Goal: Register for event/course

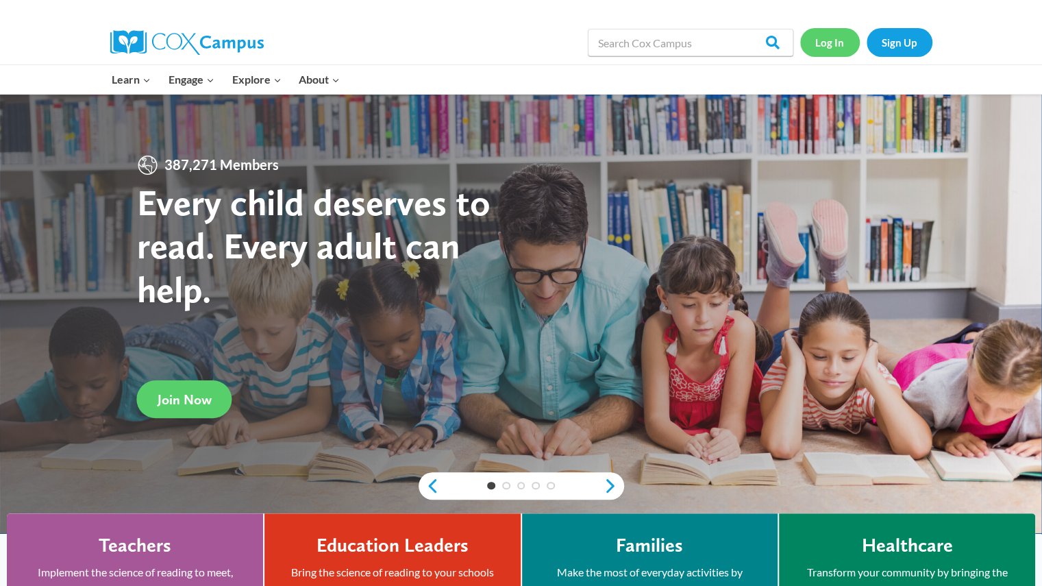
click at [848, 30] on link "Log In" at bounding box center [830, 42] width 60 height 28
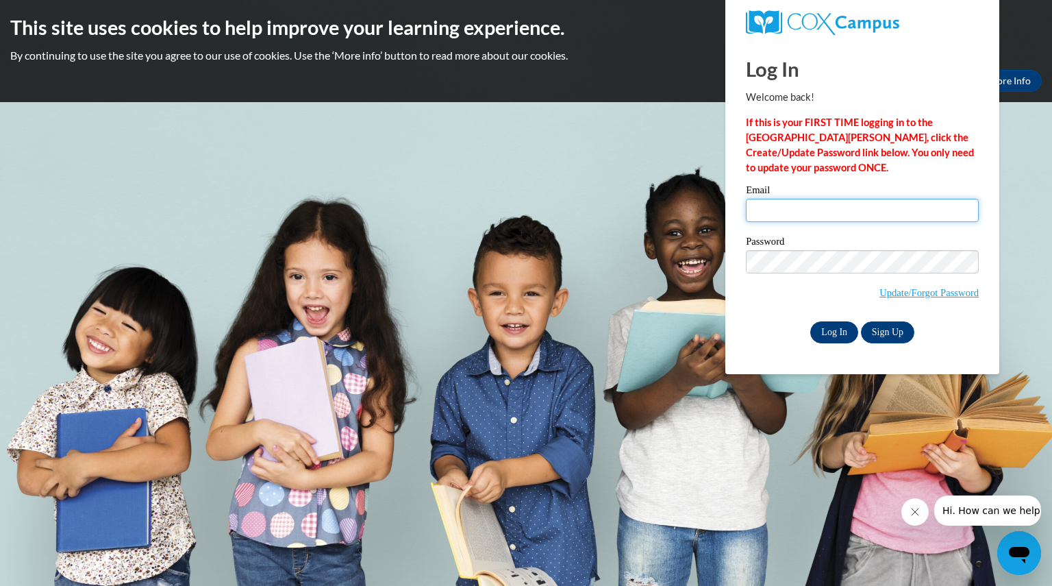
type input "tetzlaffbriann@aasd.k12.wi.us"
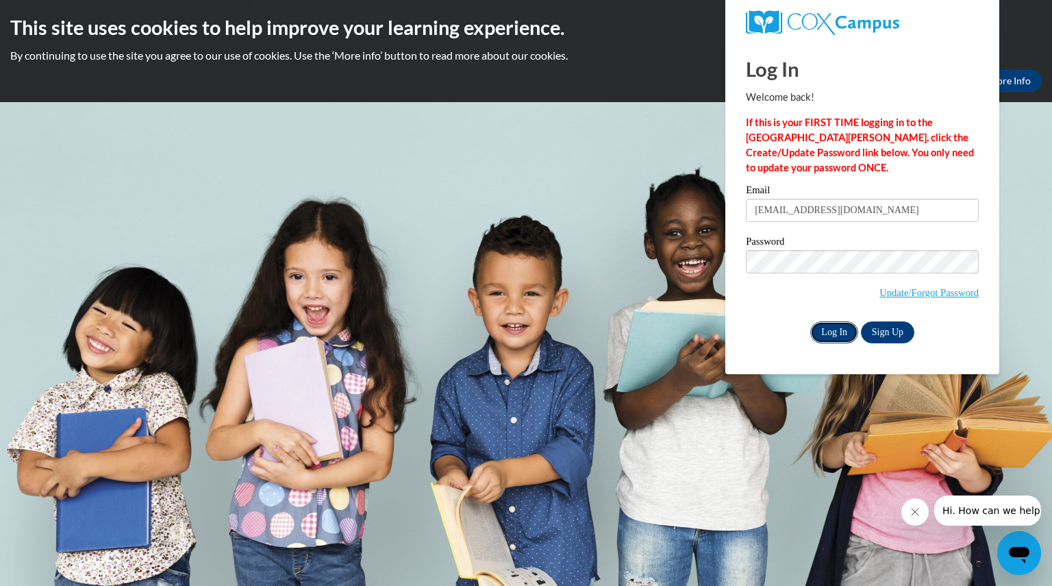
click at [837, 331] on input "Log In" at bounding box center [835, 332] width 48 height 22
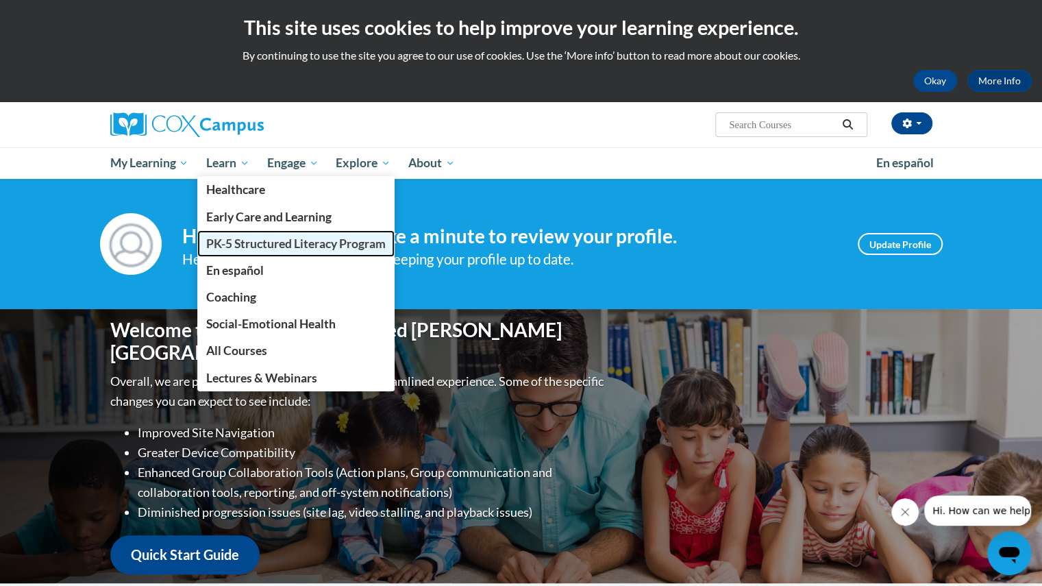
click at [240, 237] on span "PK-5 Structured Literacy Program" at bounding box center [296, 243] width 180 height 14
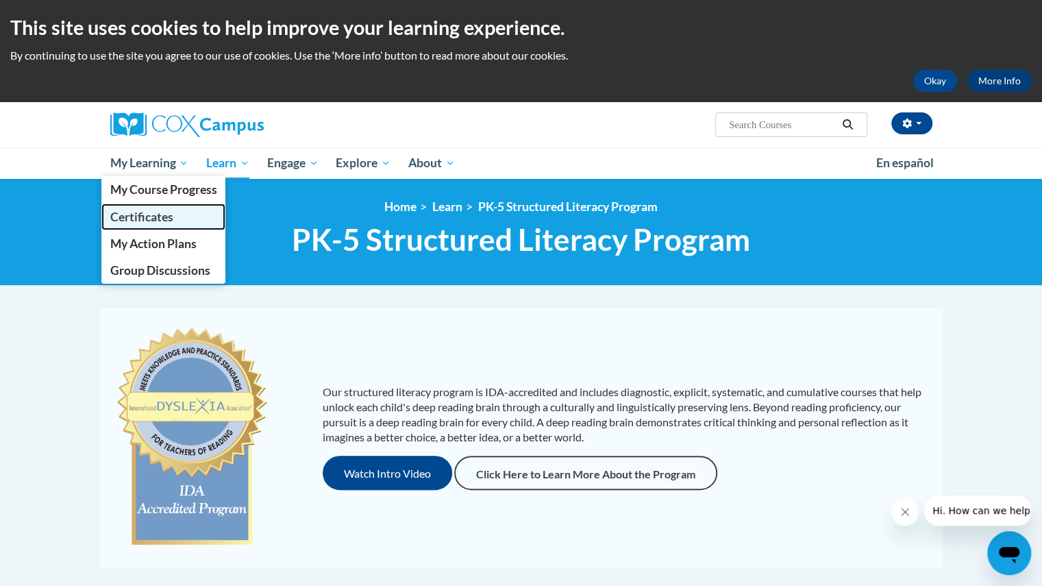
click at [162, 214] on span "Certificates" at bounding box center [141, 217] width 63 height 14
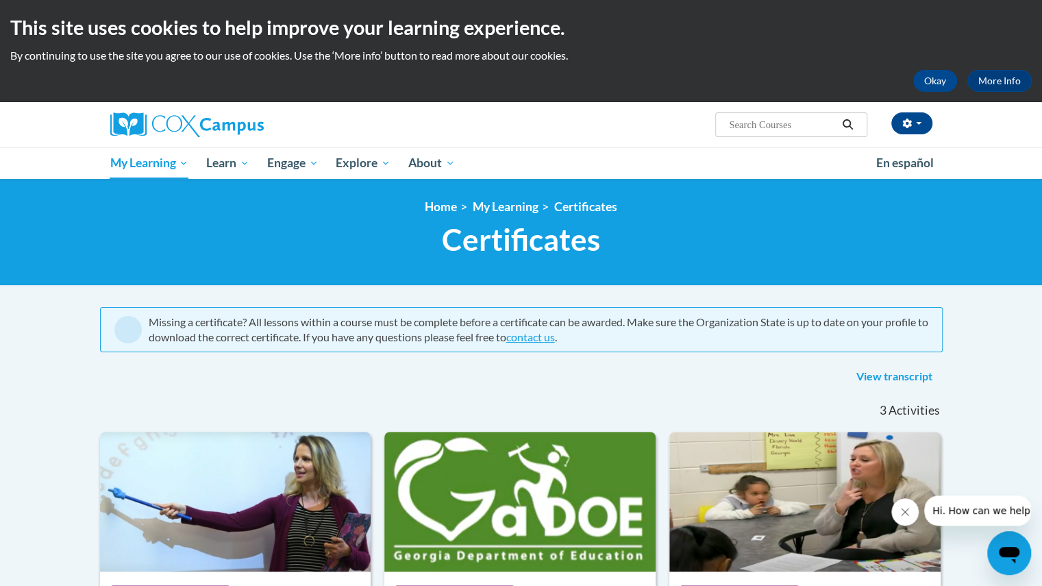
click at [630, 283] on div "<en>Home</en><fr>Accueil</fr><de>Zuhause</de><it>Casa</it><es>Casa</es><pt>Casa…" at bounding box center [521, 232] width 1042 height 107
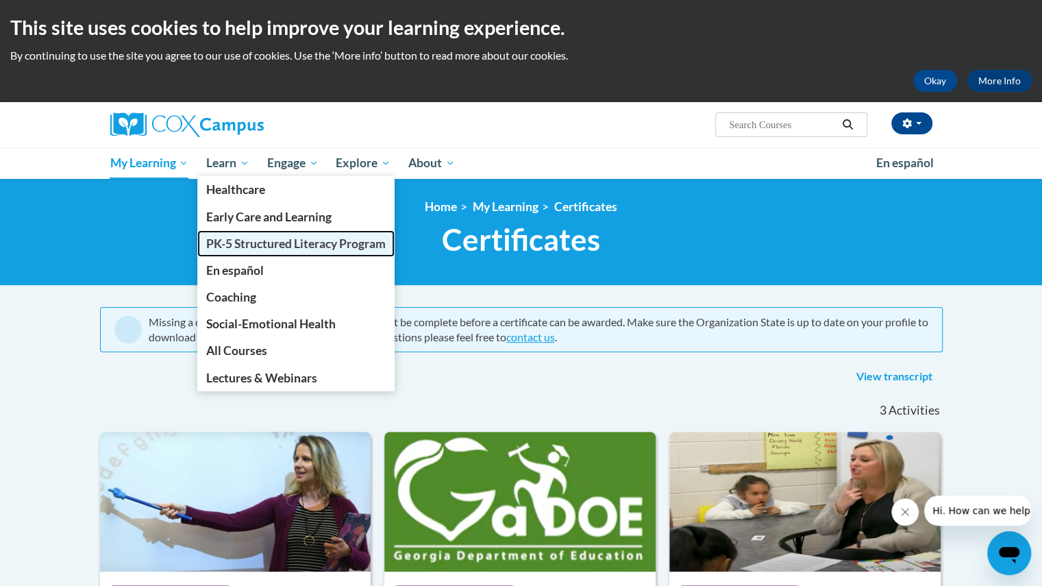
click at [251, 246] on span "PK-5 Structured Literacy Program" at bounding box center [296, 243] width 180 height 14
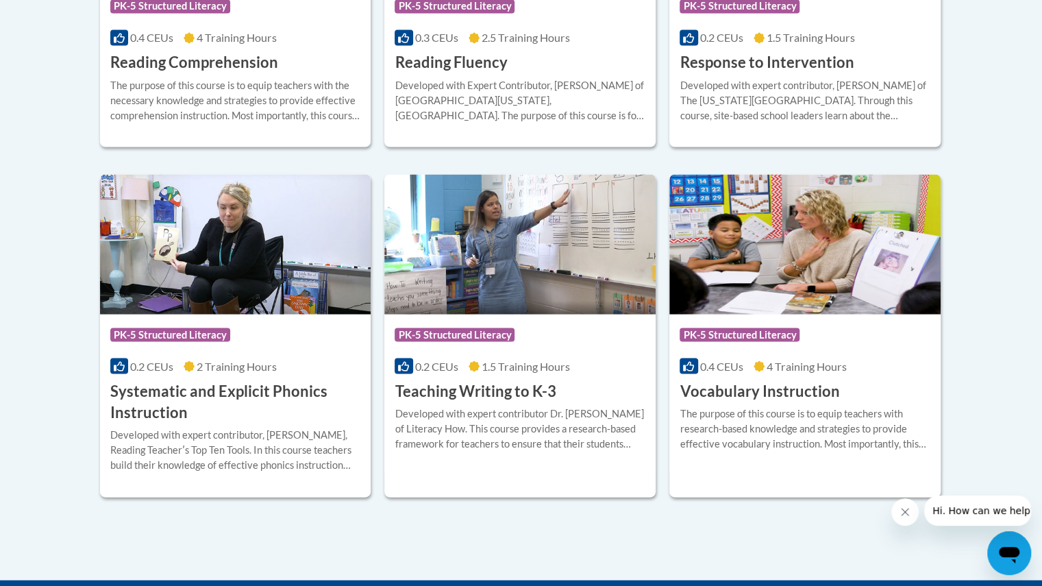
scroll to position [1496, 0]
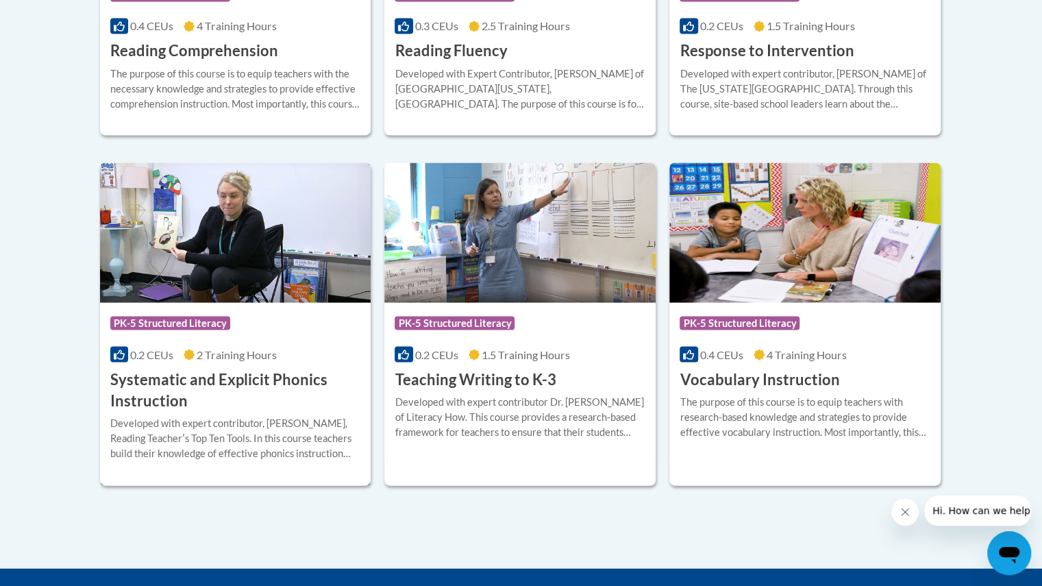
click at [275, 382] on h3 "Systematic and Explicit Phonics Instruction" at bounding box center [235, 390] width 251 height 42
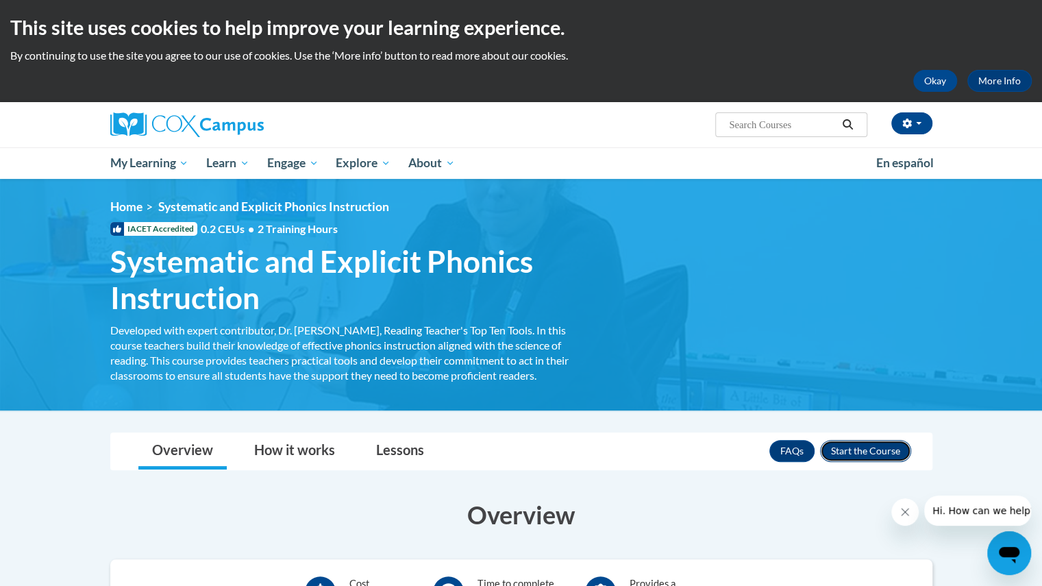
click at [877, 445] on button "Enroll" at bounding box center [865, 451] width 91 height 22
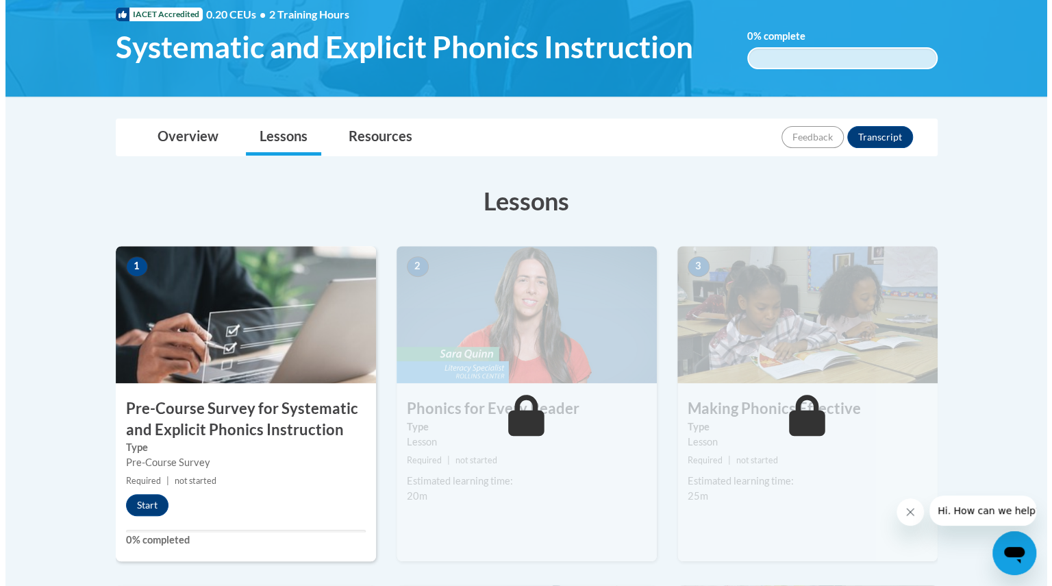
scroll to position [236, 0]
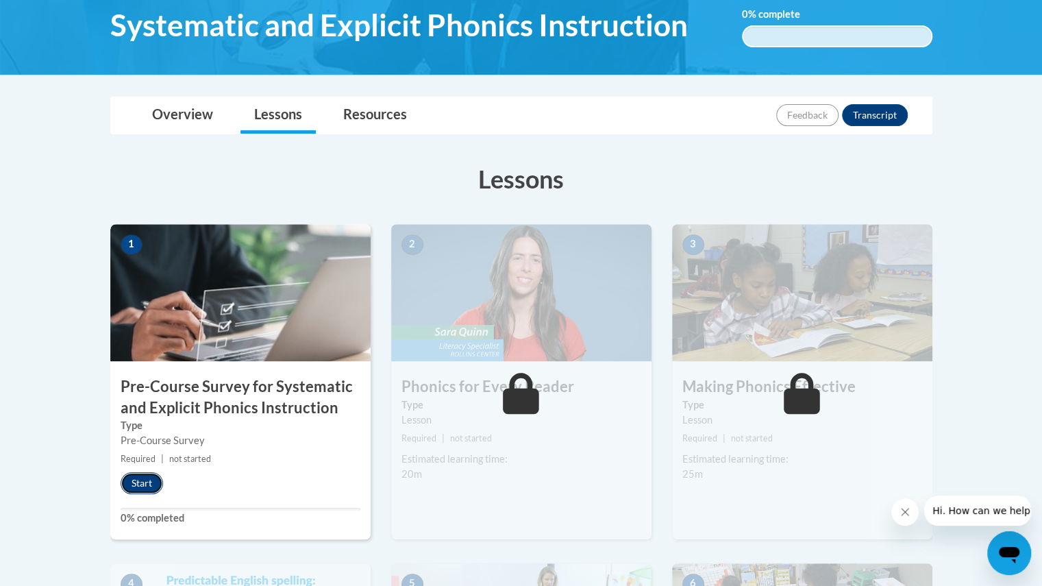
click at [147, 482] on button "Start" at bounding box center [142, 483] width 42 height 22
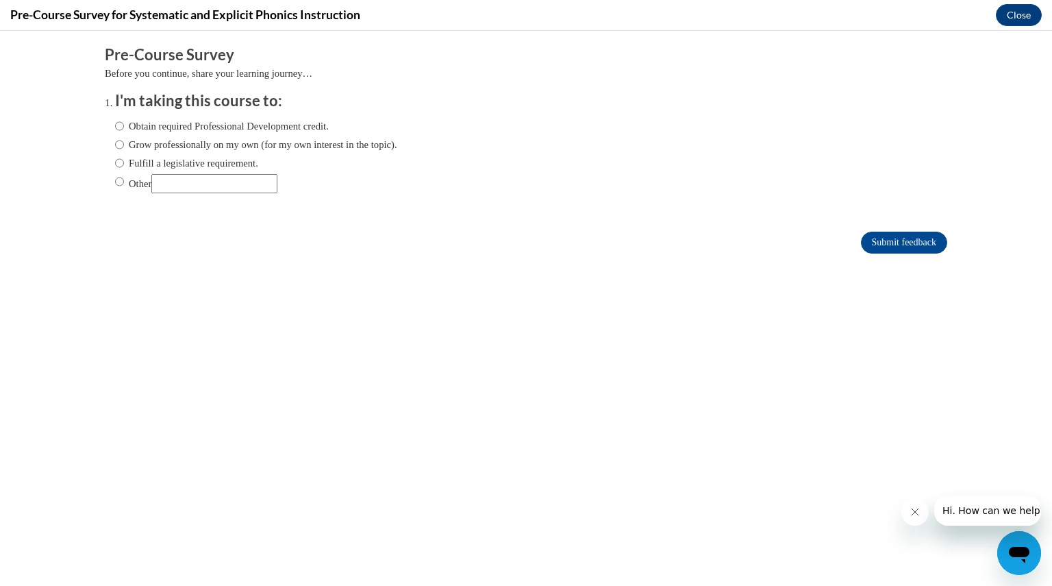
scroll to position [0, 0]
click at [115, 166] on input "Fulfill a legislative requirement." at bounding box center [119, 163] width 9 height 15
radio input "true"
click at [907, 245] on input "Submit feedback" at bounding box center [904, 243] width 86 height 22
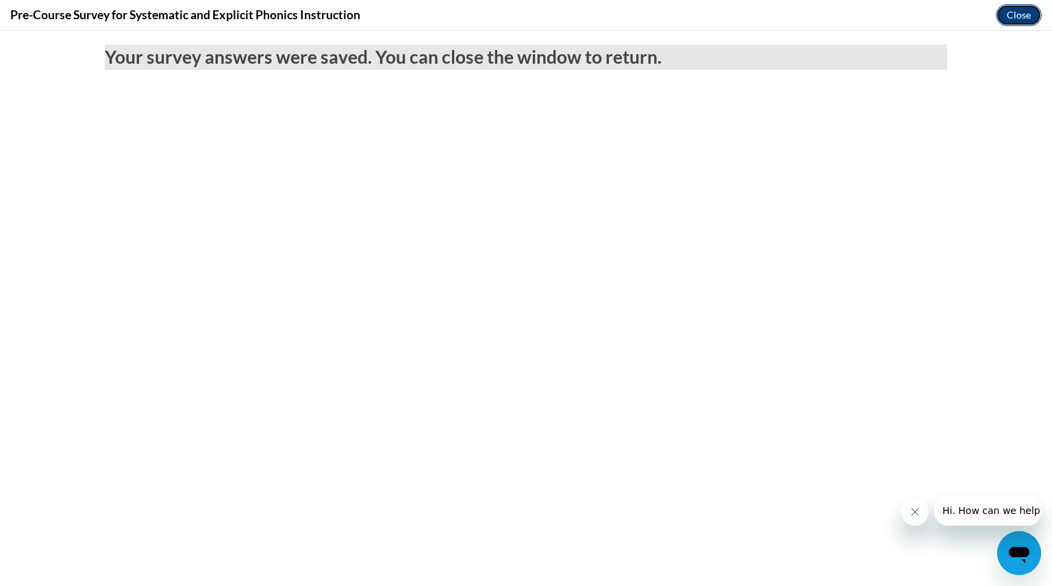
click at [1022, 10] on button "Close" at bounding box center [1019, 15] width 46 height 22
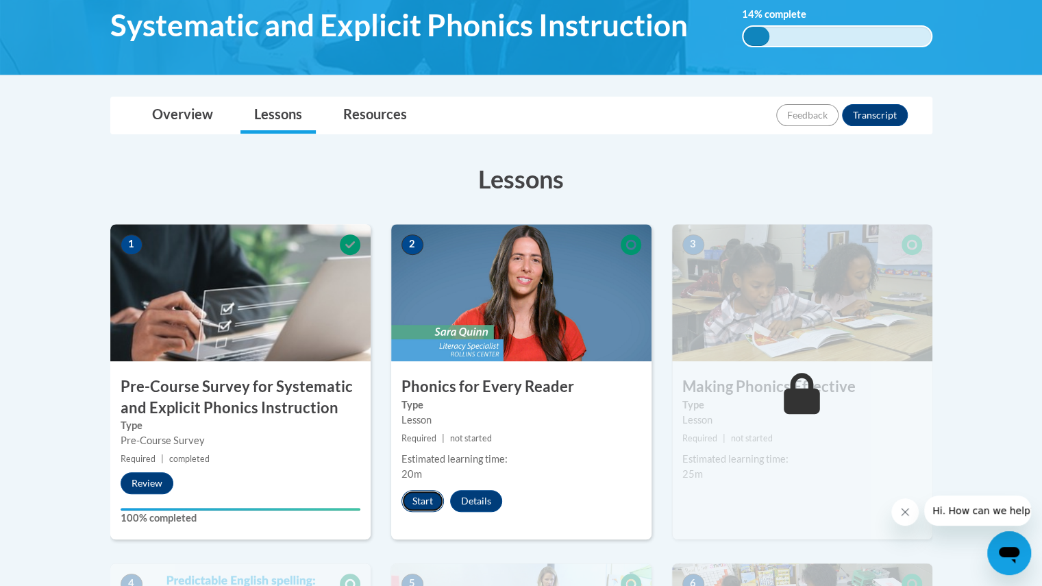
click at [419, 493] on button "Start" at bounding box center [422, 501] width 42 height 22
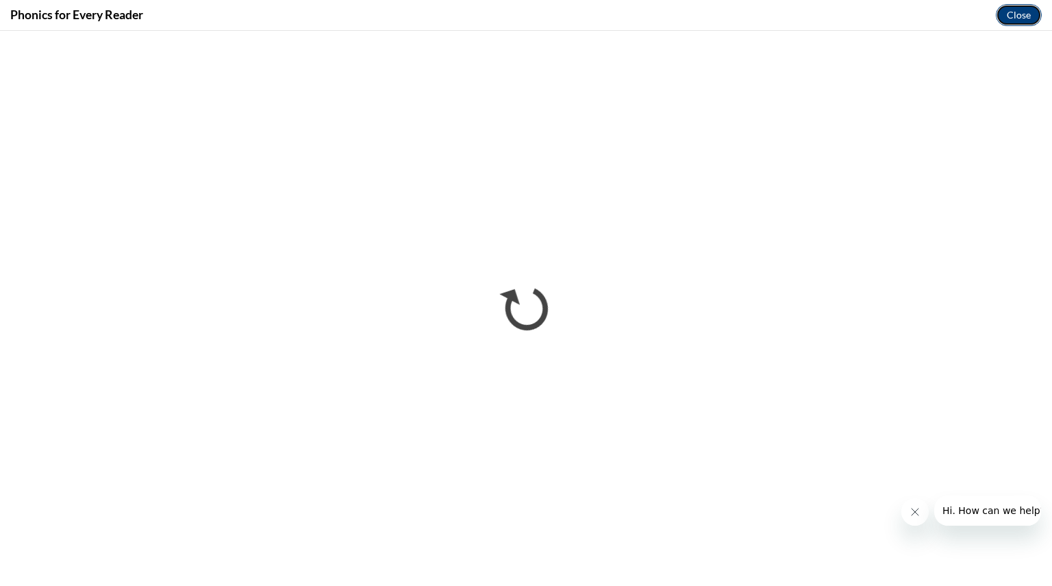
click at [1011, 14] on button "Close" at bounding box center [1019, 15] width 46 height 22
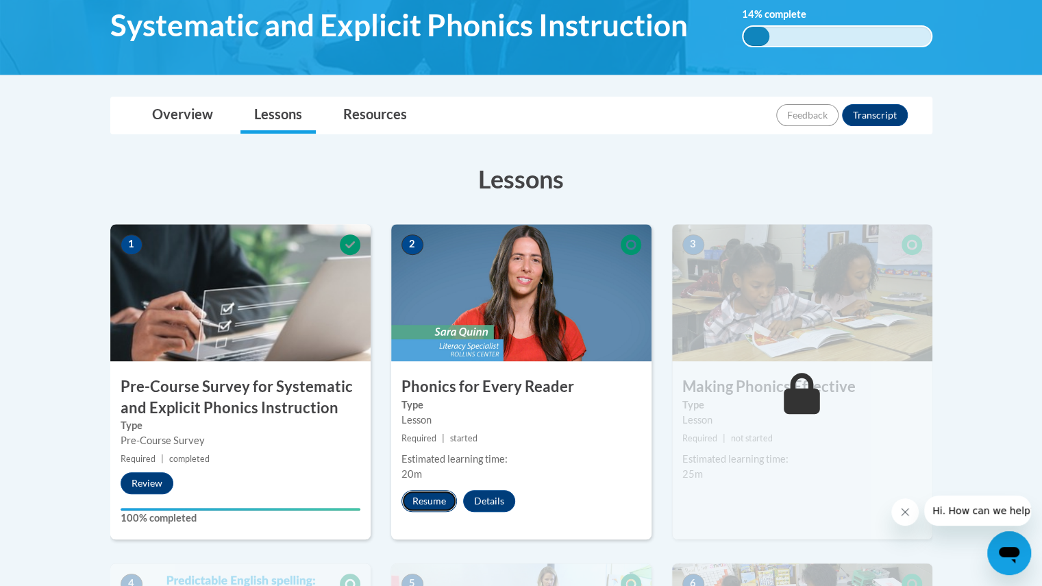
click at [436, 499] on button "Resume" at bounding box center [428, 501] width 55 height 22
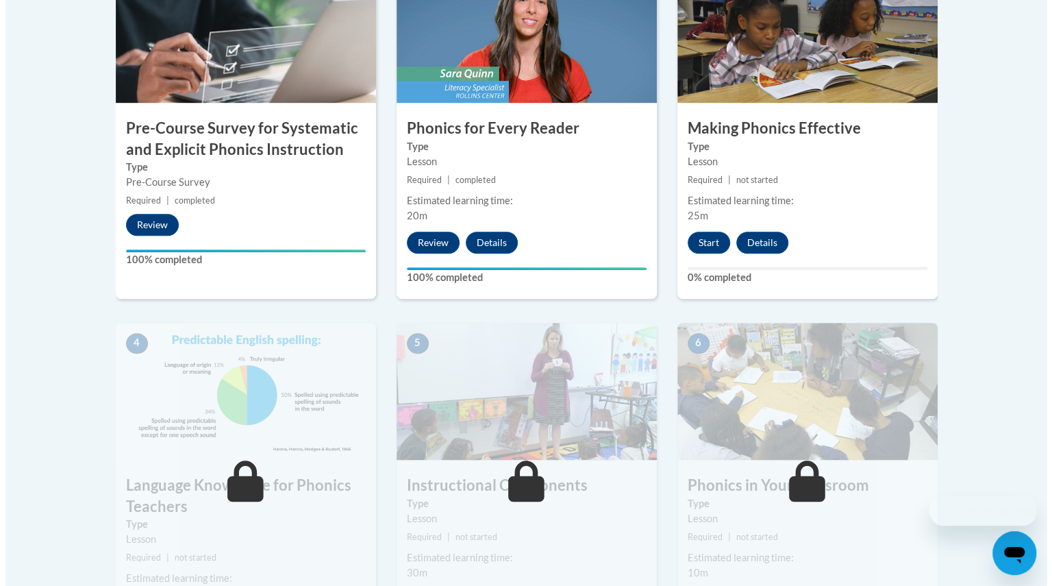
scroll to position [517, 0]
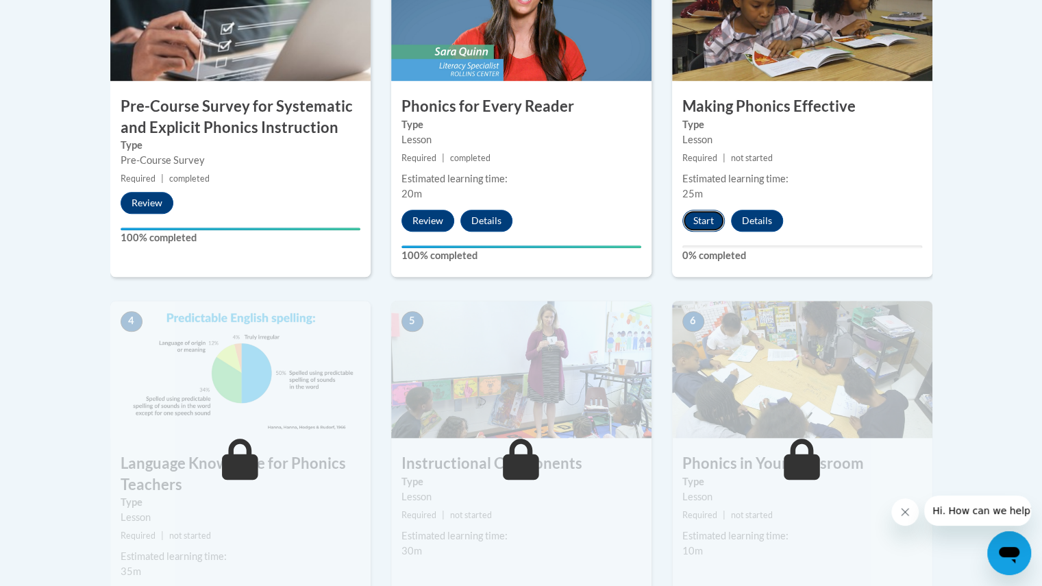
click at [706, 213] on button "Start" at bounding box center [703, 221] width 42 height 22
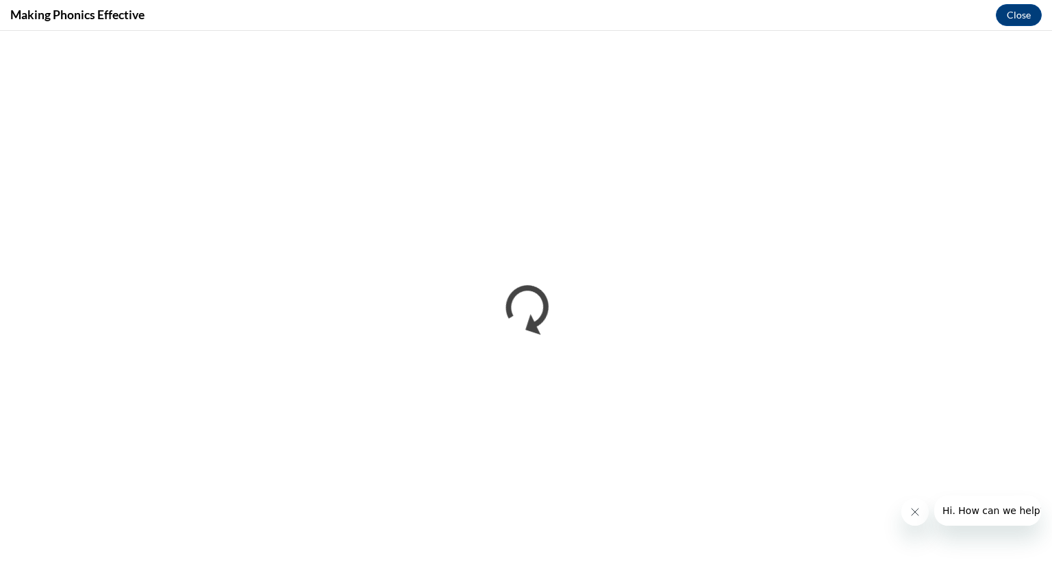
scroll to position [0, 0]
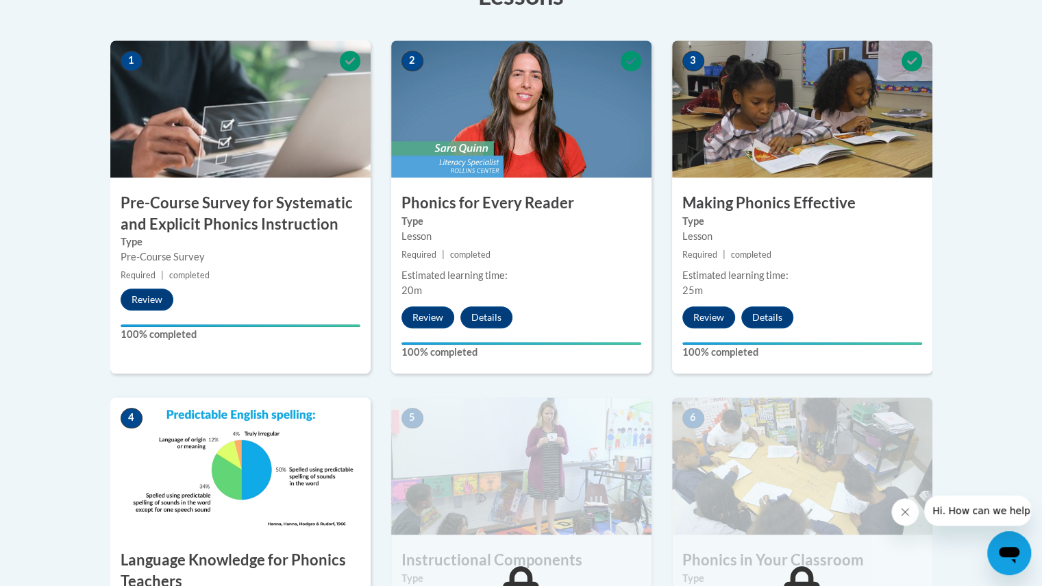
scroll to position [419, 0]
